Goal: Find specific page/section

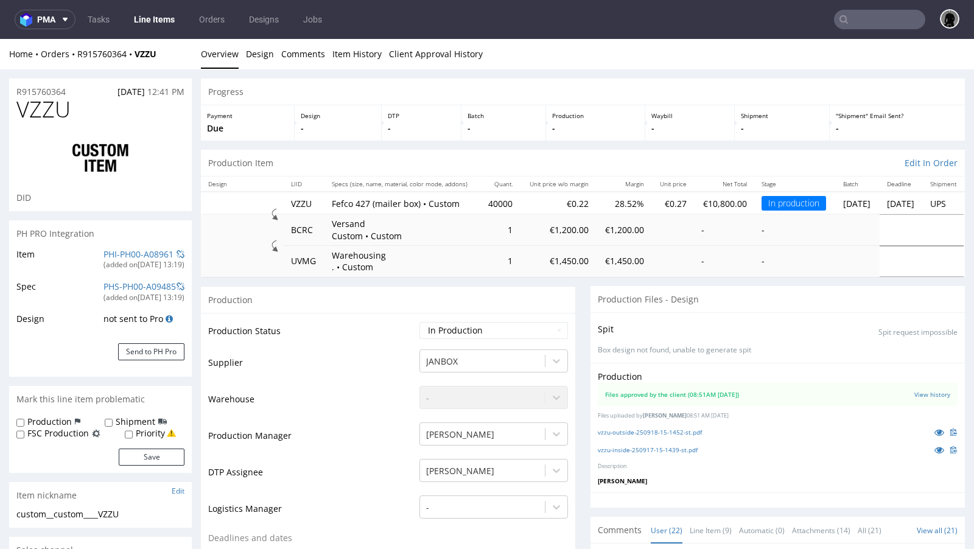
scroll to position [1068, 0]
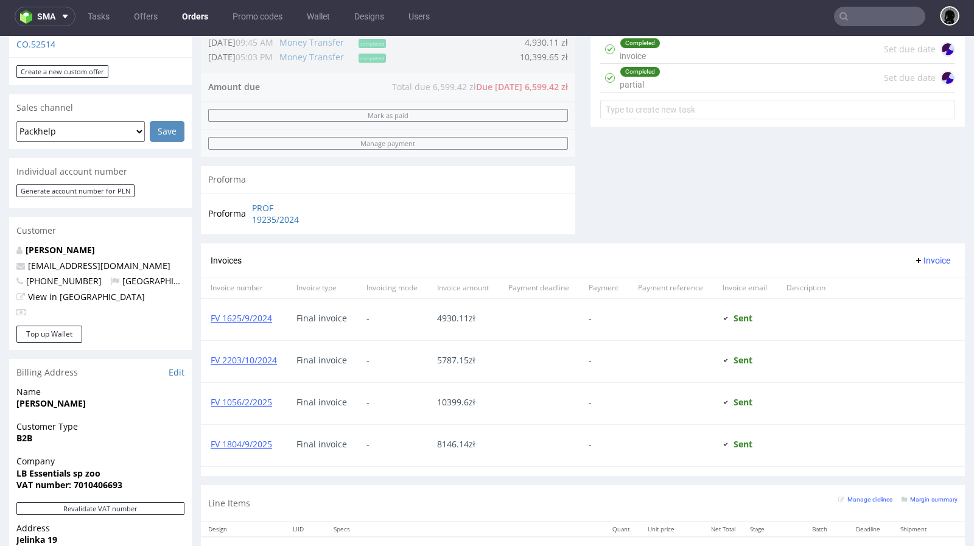
scroll to position [315, 0]
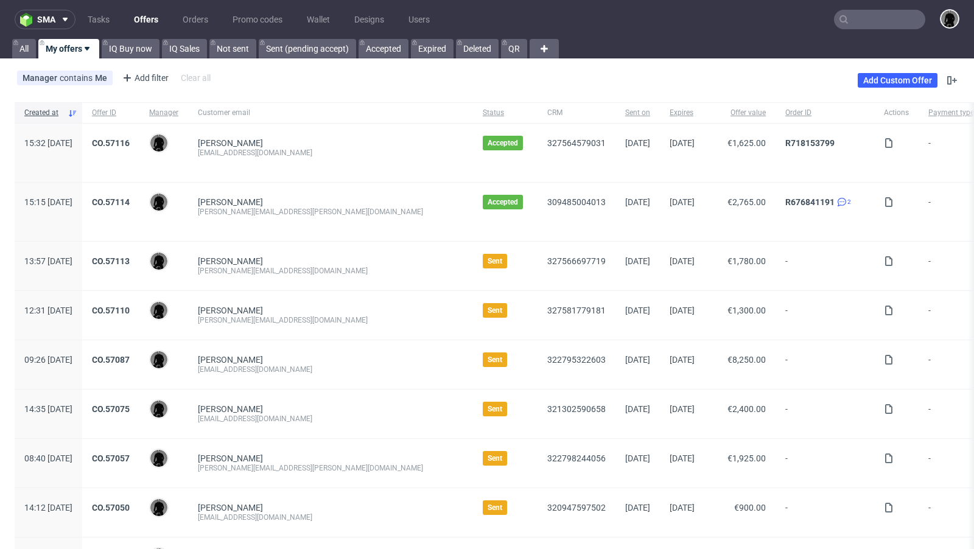
click at [863, 21] on input "text" at bounding box center [879, 19] width 91 height 19
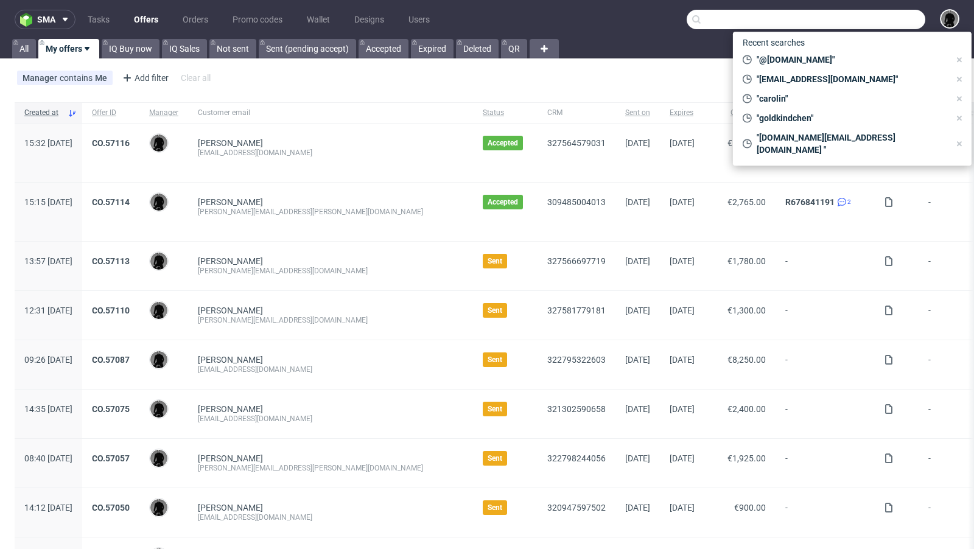
paste input "m.dyzio@labombabath.pl"
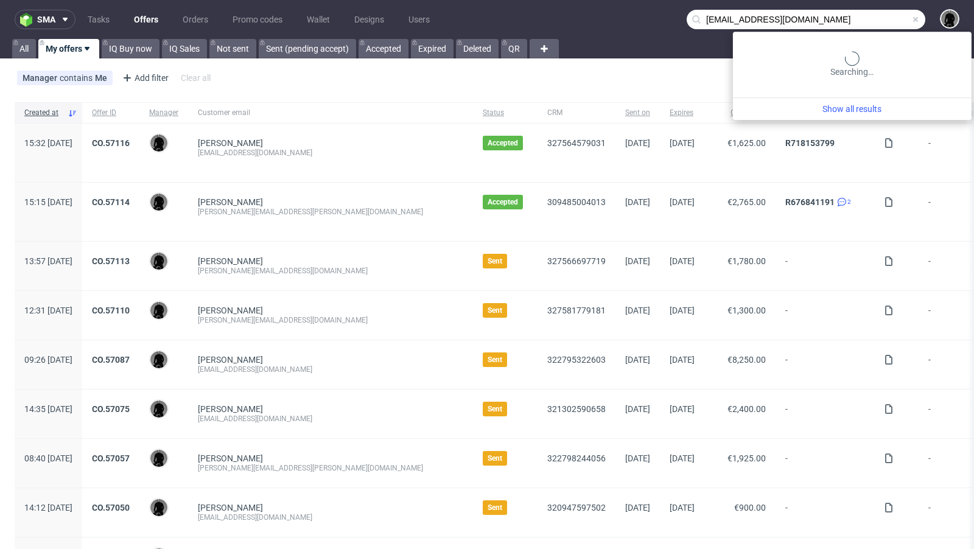
type input "m.dyzio@labombabath.pl"
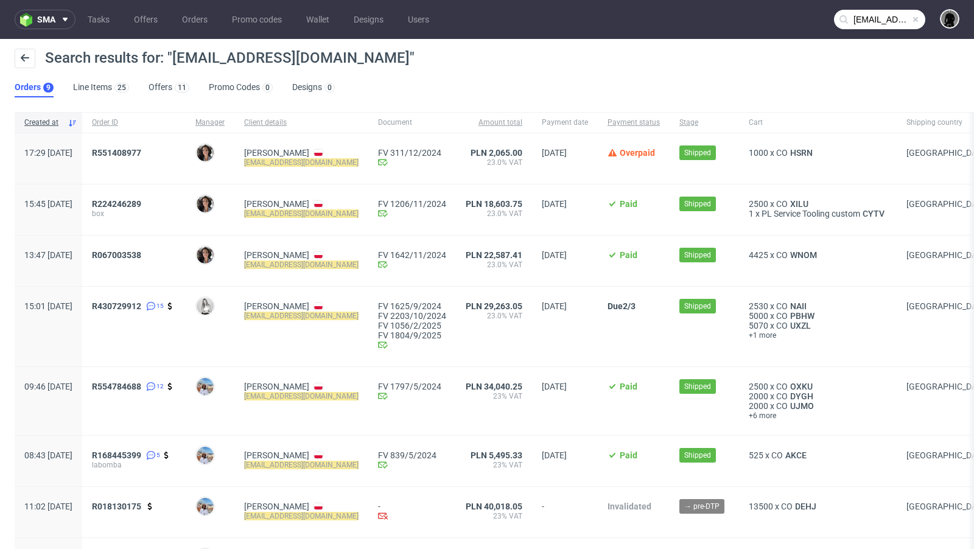
click at [477, 66] on div "Search results for: "m.dyzio@labombabath.pl"" at bounding box center [487, 63] width 945 height 29
click at [148, 19] on link "Offers" at bounding box center [146, 19] width 38 height 19
